Goal: Task Accomplishment & Management: Manage account settings

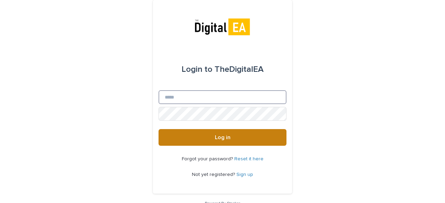
type input "**********"
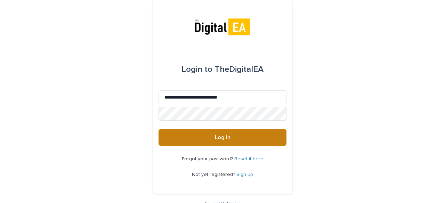
click at [227, 138] on span "Log in" at bounding box center [223, 138] width 16 height 6
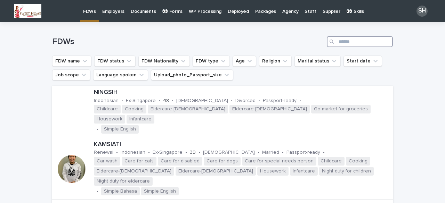
click at [348, 41] on input "Search" at bounding box center [360, 41] width 66 height 11
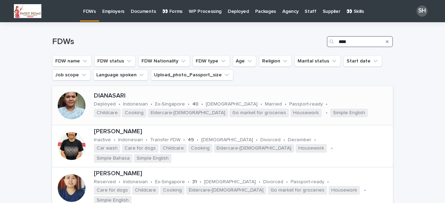
type input "****"
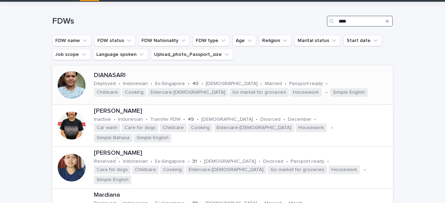
scroll to position [35, 0]
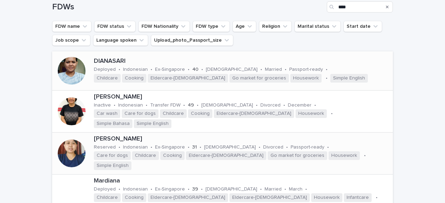
click at [68, 144] on div at bounding box center [72, 154] width 28 height 28
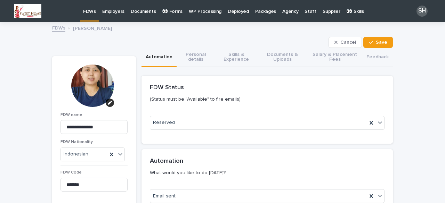
click at [272, 58] on button "Documents & Uploads" at bounding box center [282, 57] width 49 height 19
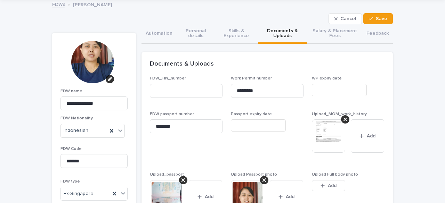
scroll to position [35, 0]
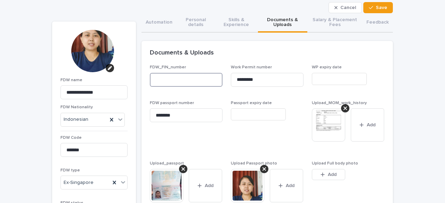
click at [164, 80] on input at bounding box center [186, 80] width 73 height 14
drag, startPoint x: 262, startPoint y: 78, endPoint x: 231, endPoint y: 78, distance: 31.3
click at [231, 78] on input "*********" at bounding box center [267, 80] width 73 height 14
click at [172, 78] on input at bounding box center [186, 80] width 73 height 14
paste input "*********"
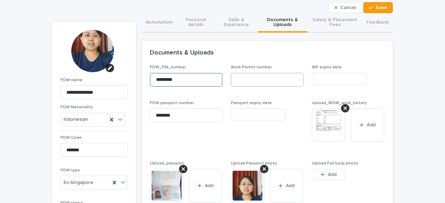
type input "*********"
click at [266, 78] on input at bounding box center [267, 80] width 73 height 14
click at [252, 82] on input at bounding box center [267, 80] width 73 height 14
paste input "**********"
type input "**********"
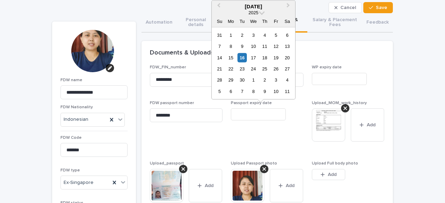
click at [241, 116] on input "text" at bounding box center [258, 115] width 55 height 12
paste input "**********"
type input "********"
click at [233, 144] on span "Passport expiry date ********" at bounding box center [267, 127] width 73 height 52
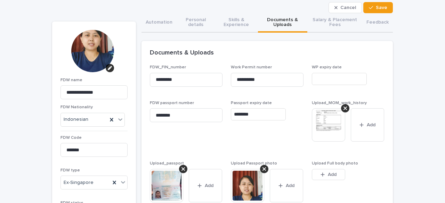
scroll to position [0, 0]
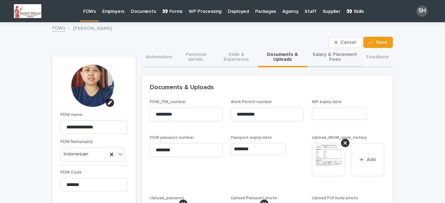
click at [345, 56] on button "Salary & Placement Fees" at bounding box center [334, 57] width 55 height 19
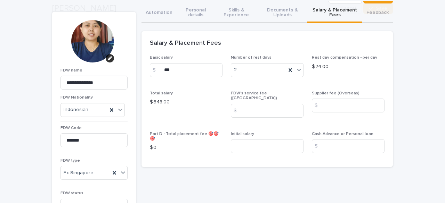
scroll to position [70, 0]
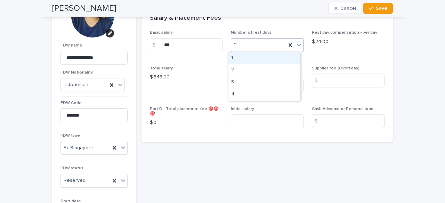
click at [299, 46] on icon at bounding box center [299, 44] width 7 height 7
click at [241, 59] on div "1" at bounding box center [264, 58] width 72 height 12
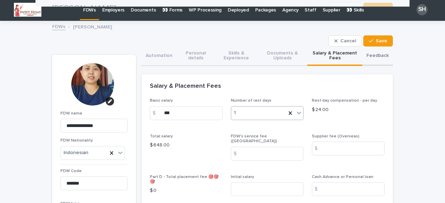
scroll to position [0, 0]
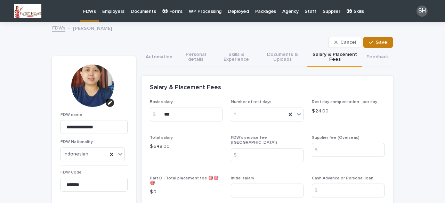
click at [376, 40] on span "Save" at bounding box center [381, 42] width 11 height 5
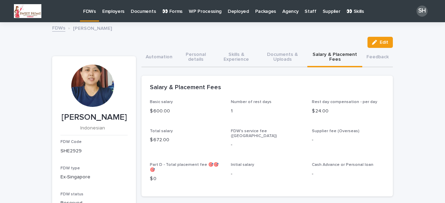
click at [88, 11] on p "FDWs" at bounding box center [89, 7] width 13 height 15
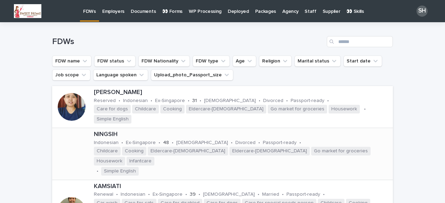
click at [78, 145] on div at bounding box center [72, 154] width 28 height 28
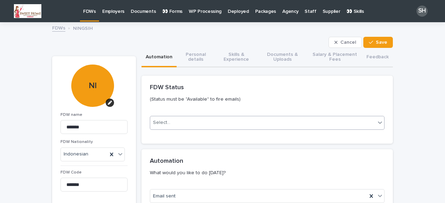
click at [195, 121] on div "Select..." at bounding box center [262, 122] width 225 height 11
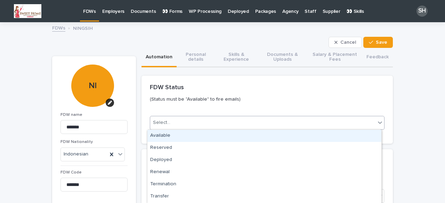
click at [179, 136] on div "Available" at bounding box center [264, 136] width 234 height 12
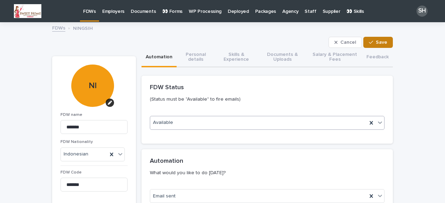
click at [376, 40] on span "Save" at bounding box center [381, 42] width 11 height 5
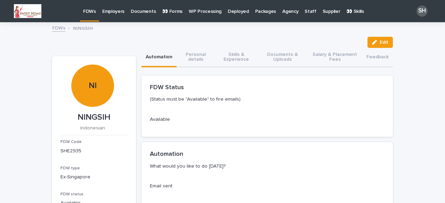
click at [91, 11] on p "FDWs" at bounding box center [89, 7] width 13 height 15
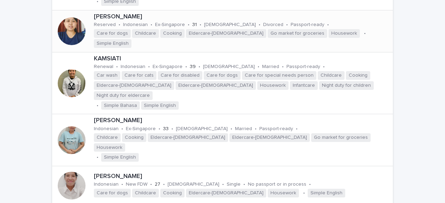
scroll to position [139, 0]
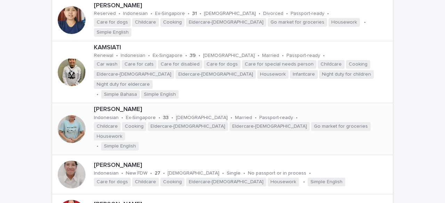
click at [71, 115] on div at bounding box center [72, 129] width 28 height 28
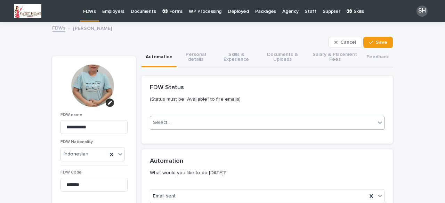
click at [169, 125] on div "Select..." at bounding box center [262, 122] width 225 height 11
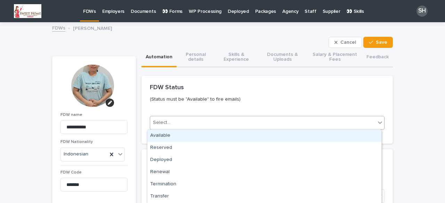
click at [172, 137] on div "Available" at bounding box center [264, 136] width 234 height 12
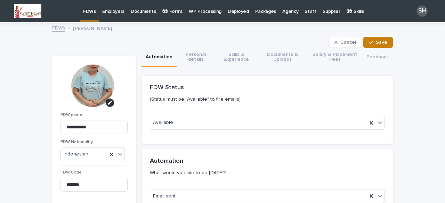
click at [371, 42] on icon "button" at bounding box center [371, 42] width 4 height 5
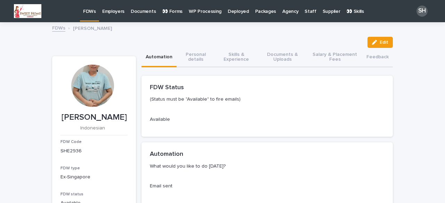
click at [86, 13] on p "FDWs" at bounding box center [89, 7] width 13 height 15
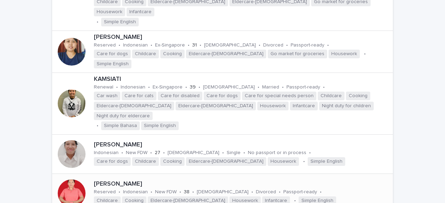
scroll to position [174, 0]
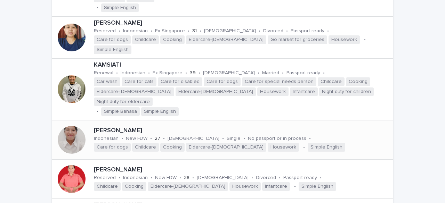
click at [63, 126] on div at bounding box center [72, 140] width 28 height 28
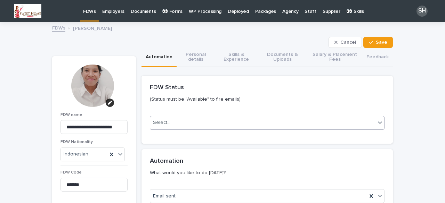
click at [167, 127] on div "Select..." at bounding box center [262, 122] width 225 height 11
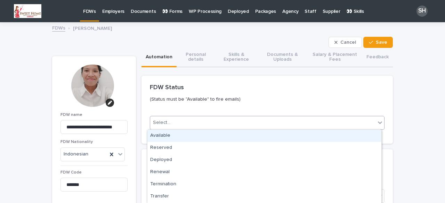
click at [168, 133] on div "Available" at bounding box center [264, 136] width 234 height 12
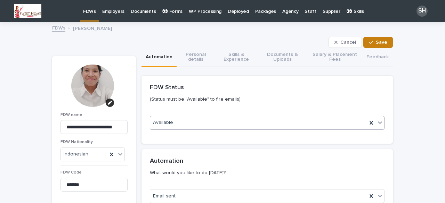
click at [381, 40] on span "Save" at bounding box center [381, 42] width 11 height 5
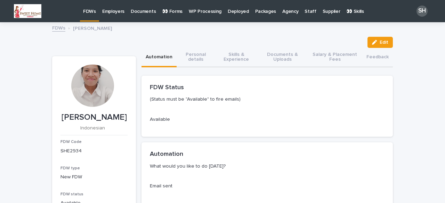
click at [87, 13] on p "FDWs" at bounding box center [89, 7] width 13 height 15
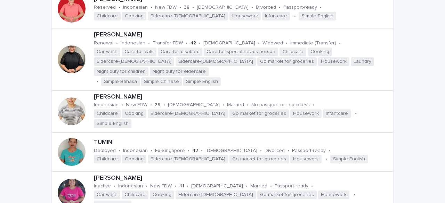
scroll to position [348, 0]
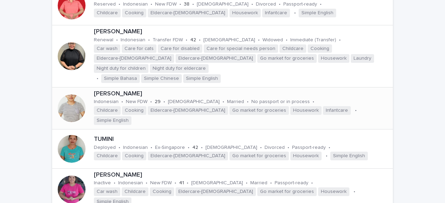
click at [75, 95] on div at bounding box center [72, 109] width 28 height 28
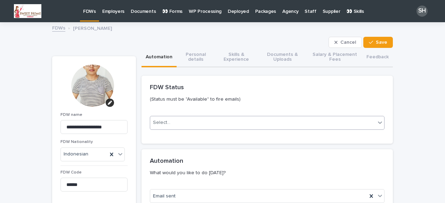
click at [161, 123] on div "Select..." at bounding box center [161, 122] width 17 height 7
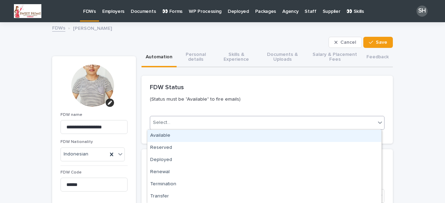
click at [165, 134] on div "Available" at bounding box center [264, 136] width 234 height 12
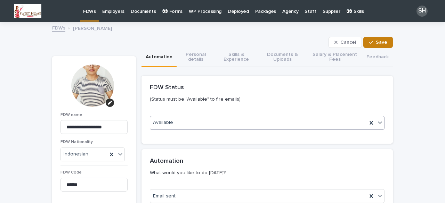
click at [387, 37] on button "Save" at bounding box center [378, 42] width 30 height 11
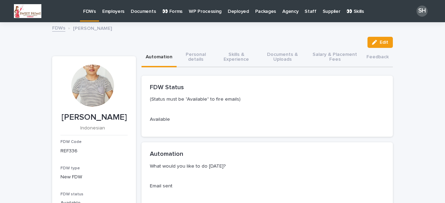
click at [87, 10] on p "FDWs" at bounding box center [89, 7] width 13 height 15
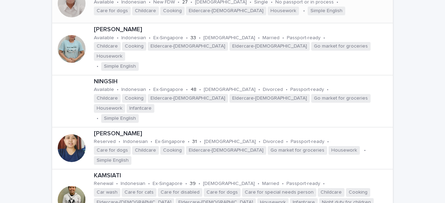
scroll to position [104, 0]
